Goal: Find specific page/section: Find specific page/section

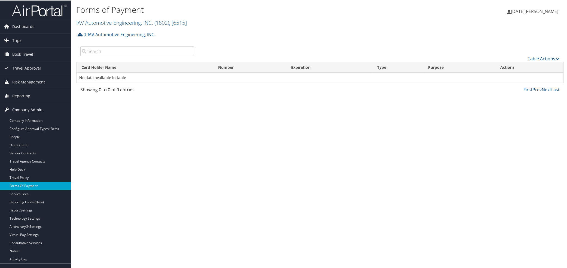
click at [29, 106] on span "Company Admin" at bounding box center [27, 110] width 30 height 14
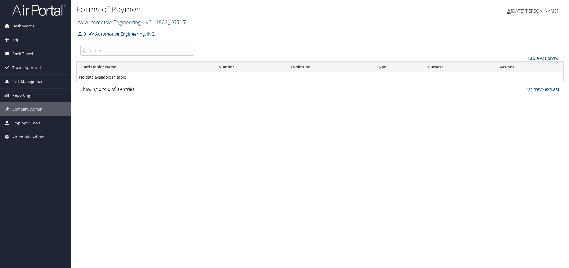
click at [22, 121] on span "Employee Tools" at bounding box center [26, 124] width 28 height 14
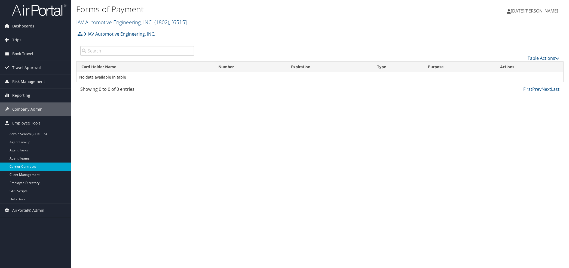
click at [20, 166] on link "Carrier Contracts" at bounding box center [35, 167] width 71 height 8
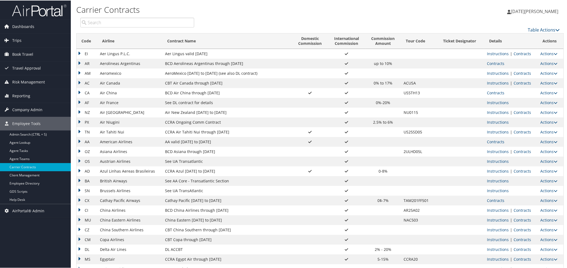
click at [120, 25] on input "search" at bounding box center [137, 22] width 114 height 10
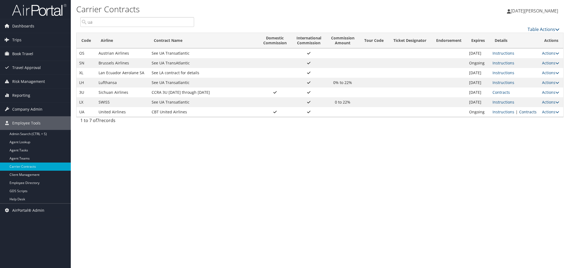
type input "ua"
click at [529, 112] on link "Contracts" at bounding box center [527, 111] width 17 height 5
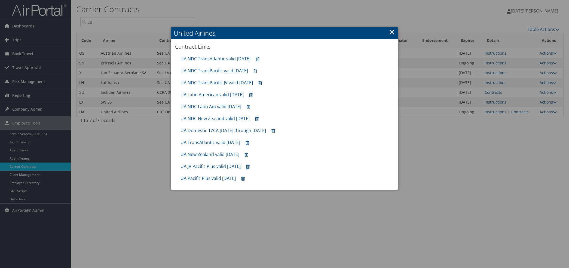
click at [211, 131] on link "UA Domestic TZCA 7.1.25 through 9.30.25" at bounding box center [222, 131] width 85 height 6
click at [393, 32] on link "×" at bounding box center [392, 31] width 6 height 11
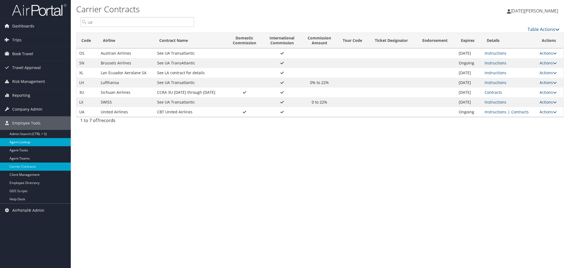
click at [24, 142] on link "Agent Lookup" at bounding box center [35, 142] width 71 height 8
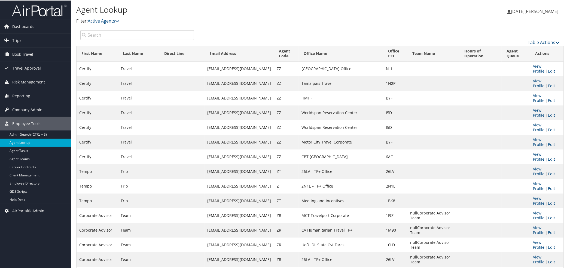
click at [142, 33] on input "search" at bounding box center [137, 35] width 114 height 10
type input "s"
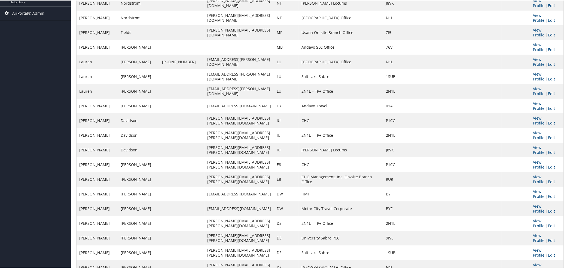
scroll to position [242, 0]
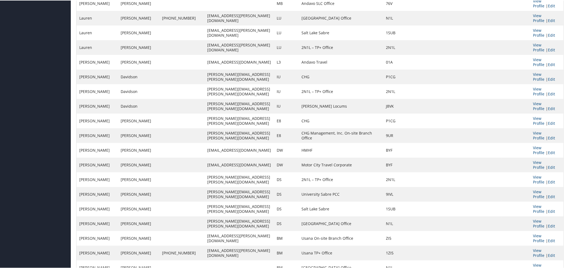
type input "ds"
